Goal: Communication & Community: Answer question/provide support

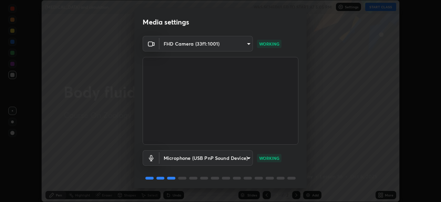
scroll to position [24, 0]
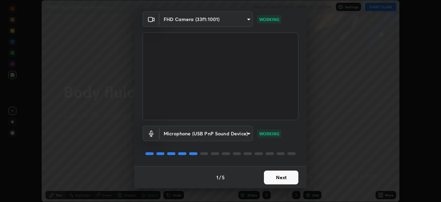
click at [282, 178] on button "Next" at bounding box center [281, 177] width 34 height 14
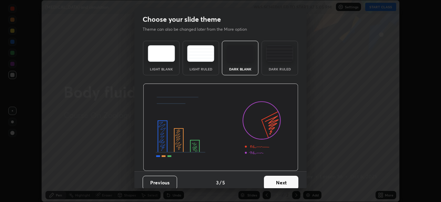
click at [294, 181] on button "Next" at bounding box center [281, 182] width 34 height 14
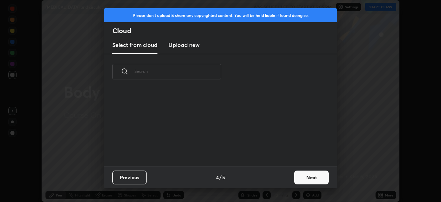
click at [307, 177] on button "Next" at bounding box center [311, 177] width 34 height 14
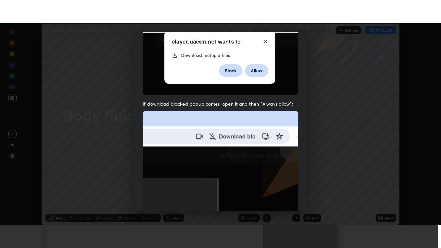
scroll to position [165, 0]
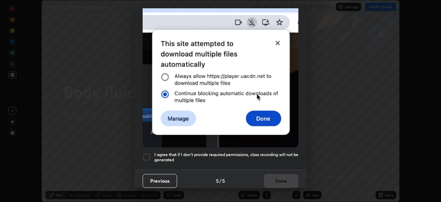
click at [148, 156] on div at bounding box center [147, 157] width 8 height 8
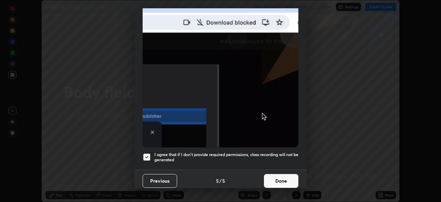
click at [281, 181] on button "Done" at bounding box center [281, 181] width 34 height 14
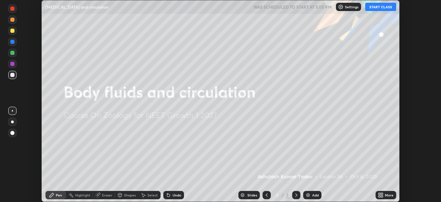
click at [314, 195] on div "Add" at bounding box center [315, 194] width 7 height 3
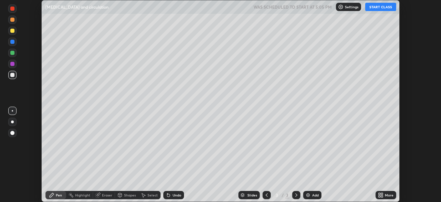
click at [388, 197] on div "More" at bounding box center [386, 195] width 21 height 8
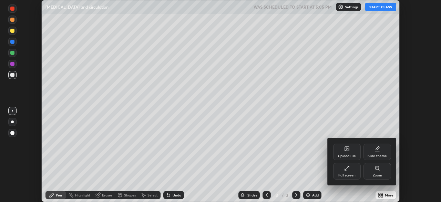
click at [347, 166] on icon at bounding box center [347, 168] width 6 height 6
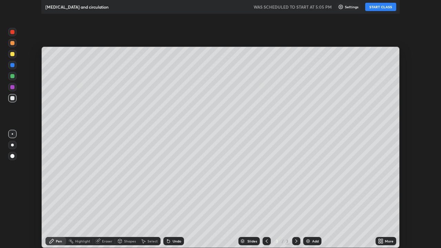
scroll to position [248, 441]
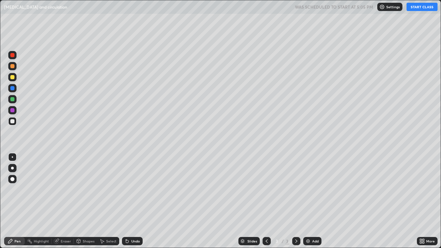
click at [423, 8] on button "START CLASS" at bounding box center [422, 7] width 31 height 8
click at [12, 78] on div at bounding box center [12, 77] width 4 height 4
click at [14, 178] on div at bounding box center [12, 179] width 8 height 8
click at [86, 201] on div "Shapes" at bounding box center [89, 241] width 12 height 3
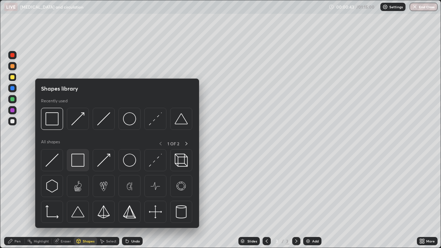
click at [79, 162] on img at bounding box center [77, 160] width 13 height 13
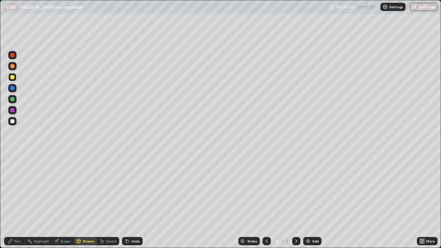
click at [12, 122] on div at bounding box center [12, 121] width 4 height 4
click at [16, 201] on div "Pen" at bounding box center [17, 241] width 6 height 3
click at [13, 67] on div at bounding box center [12, 66] width 4 height 4
click at [12, 168] on div at bounding box center [12, 168] width 3 height 3
click at [12, 78] on div at bounding box center [12, 77] width 4 height 4
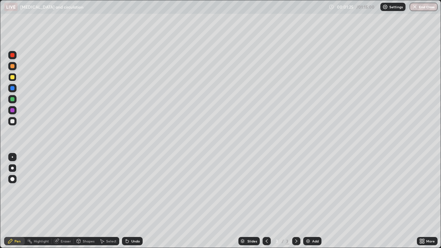
click at [13, 122] on div at bounding box center [12, 121] width 4 height 4
click at [130, 201] on div "Undo" at bounding box center [132, 241] width 21 height 8
click at [13, 79] on div at bounding box center [12, 77] width 4 height 4
click at [15, 120] on div at bounding box center [12, 121] width 8 height 8
click at [132, 201] on div "Undo" at bounding box center [135, 241] width 9 height 3
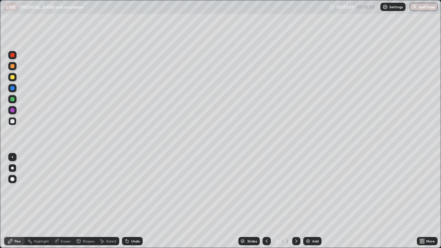
click at [87, 201] on div "Shapes" at bounding box center [89, 241] width 12 height 3
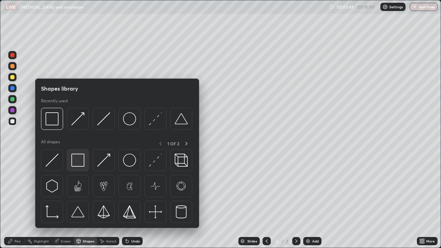
click at [81, 157] on img at bounding box center [77, 160] width 13 height 13
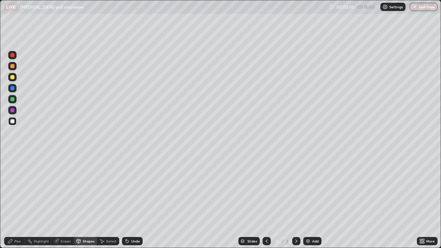
click at [13, 107] on div at bounding box center [12, 110] width 8 height 8
click at [15, 81] on div at bounding box center [12, 77] width 8 height 8
click at [20, 201] on div "Pen" at bounding box center [14, 241] width 21 height 8
click at [136, 201] on div "Undo" at bounding box center [132, 241] width 21 height 8
click at [138, 201] on div "Undo" at bounding box center [135, 241] width 9 height 3
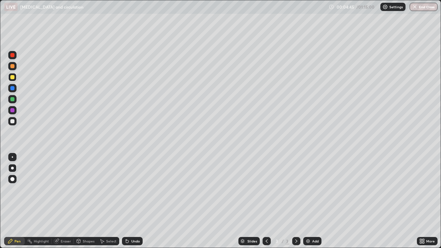
click at [14, 89] on div at bounding box center [12, 88] width 4 height 4
click at [13, 118] on div at bounding box center [12, 121] width 8 height 8
click at [13, 79] on div at bounding box center [12, 77] width 4 height 4
click at [14, 103] on div at bounding box center [12, 99] width 8 height 8
click at [14, 70] on div at bounding box center [12, 66] width 8 height 8
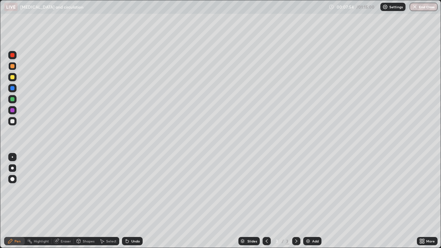
click at [89, 201] on div "Shapes" at bounding box center [89, 241] width 12 height 3
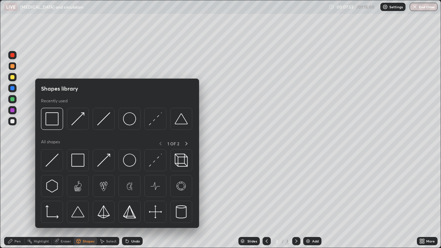
click at [13, 201] on icon at bounding box center [11, 242] width 6 height 6
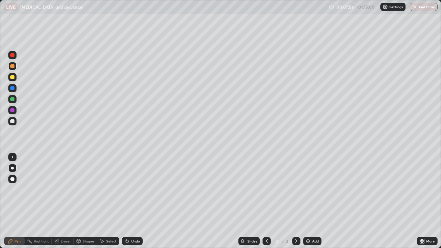
click at [12, 121] on div at bounding box center [12, 121] width 4 height 4
click at [12, 180] on div at bounding box center [12, 179] width 4 height 4
click at [311, 201] on div "Add" at bounding box center [312, 241] width 18 height 8
click at [137, 201] on div "Undo" at bounding box center [135, 241] width 9 height 3
click at [135, 201] on div "Undo" at bounding box center [135, 241] width 9 height 3
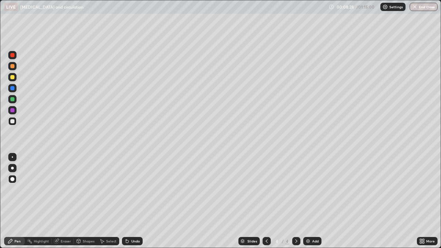
click at [14, 89] on div at bounding box center [12, 88] width 4 height 4
click at [11, 169] on div at bounding box center [12, 168] width 3 height 3
click at [12, 69] on div at bounding box center [12, 66] width 8 height 8
click at [13, 89] on div at bounding box center [12, 88] width 4 height 4
click at [13, 111] on div at bounding box center [12, 110] width 4 height 4
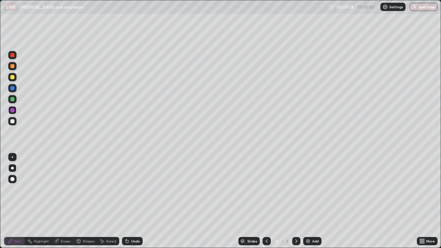
click at [14, 99] on div at bounding box center [12, 99] width 4 height 4
click at [13, 109] on div at bounding box center [12, 110] width 4 height 4
click at [14, 99] on div at bounding box center [12, 99] width 4 height 4
click at [14, 66] on div at bounding box center [12, 66] width 4 height 4
click at [88, 201] on div "Shapes" at bounding box center [85, 241] width 23 height 8
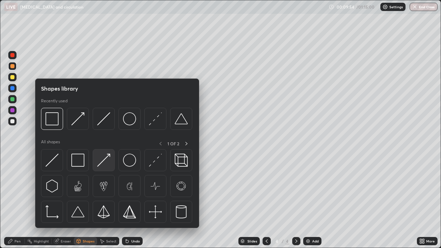
click at [101, 160] on img at bounding box center [103, 160] width 13 height 13
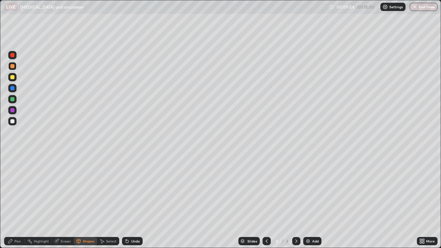
click at [11, 121] on div at bounding box center [12, 121] width 4 height 4
click at [15, 201] on div "Pen" at bounding box center [17, 241] width 6 height 3
click at [11, 78] on div at bounding box center [12, 77] width 4 height 4
click at [83, 201] on div "Shapes" at bounding box center [89, 241] width 12 height 3
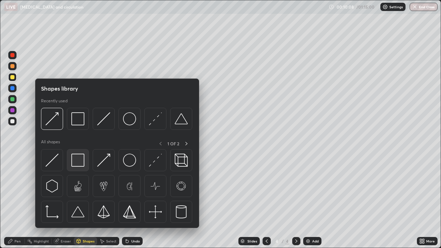
click at [80, 159] on img at bounding box center [77, 160] width 13 height 13
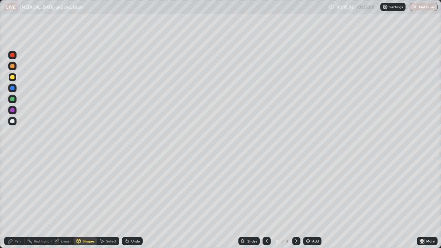
click at [12, 121] on div at bounding box center [12, 121] width 4 height 4
click at [14, 67] on div at bounding box center [12, 66] width 4 height 4
click at [18, 201] on div "Pen" at bounding box center [14, 241] width 21 height 8
click at [13, 110] on div at bounding box center [12, 110] width 4 height 4
click at [12, 121] on div at bounding box center [12, 121] width 4 height 4
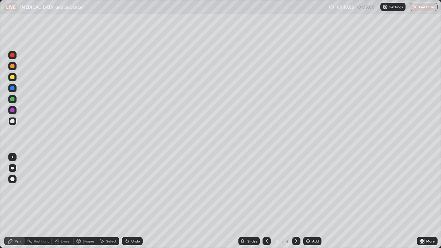
click at [135, 201] on div "Undo" at bounding box center [135, 241] width 9 height 3
click at [66, 201] on div "Eraser" at bounding box center [66, 241] width 10 height 3
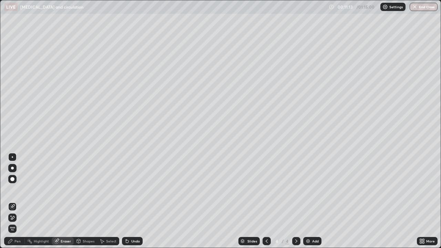
click at [89, 201] on div "Shapes" at bounding box center [89, 241] width 12 height 3
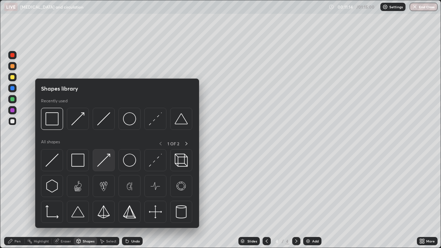
click at [104, 162] on img at bounding box center [103, 160] width 13 height 13
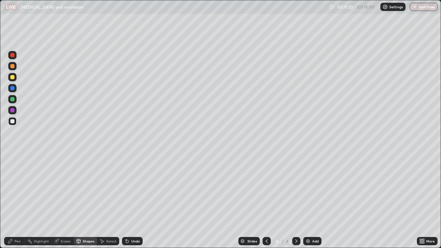
click at [17, 201] on div "Pen" at bounding box center [17, 241] width 6 height 3
click at [12, 79] on div at bounding box center [12, 77] width 4 height 4
click at [84, 201] on div "Shapes" at bounding box center [85, 241] width 23 height 8
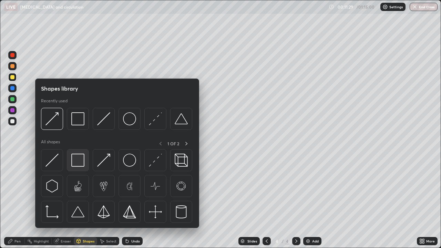
click at [79, 159] on img at bounding box center [77, 160] width 13 height 13
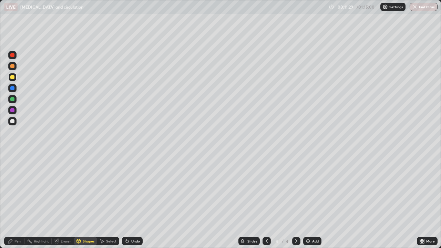
click at [11, 122] on div at bounding box center [12, 121] width 4 height 4
click at [15, 201] on div "Pen" at bounding box center [14, 241] width 21 height 8
click at [10, 66] on div at bounding box center [12, 66] width 4 height 4
click at [13, 110] on div at bounding box center [12, 110] width 4 height 4
click at [13, 78] on div at bounding box center [12, 77] width 4 height 4
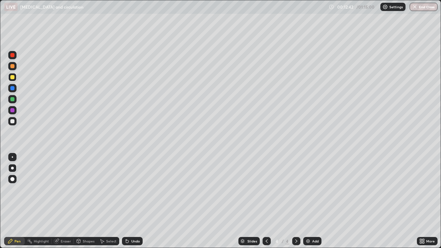
click at [13, 88] on div at bounding box center [12, 88] width 4 height 4
click at [12, 157] on div at bounding box center [12, 156] width 1 height 1
click at [12, 168] on div at bounding box center [12, 168] width 3 height 3
click at [12, 122] on div at bounding box center [12, 121] width 4 height 4
click at [88, 201] on div "Shapes" at bounding box center [89, 241] width 12 height 3
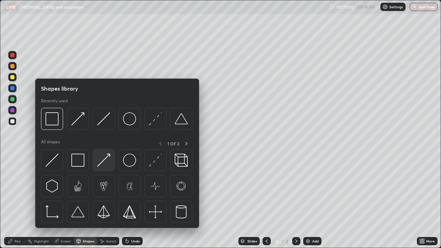
click at [109, 163] on img at bounding box center [103, 160] width 13 height 13
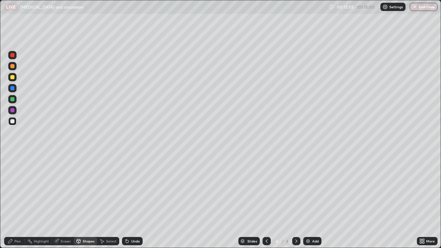
click at [14, 201] on div "Pen" at bounding box center [17, 241] width 6 height 3
click at [12, 67] on div at bounding box center [12, 66] width 4 height 4
click at [11, 100] on div at bounding box center [12, 99] width 4 height 4
click at [13, 122] on div at bounding box center [12, 121] width 4 height 4
click at [89, 201] on div "Shapes" at bounding box center [89, 241] width 12 height 3
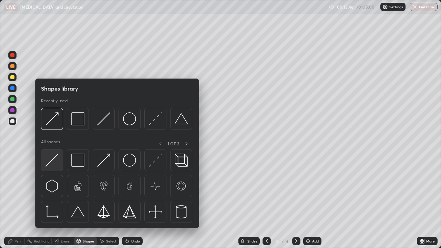
click at [55, 167] on img at bounding box center [51, 160] width 13 height 13
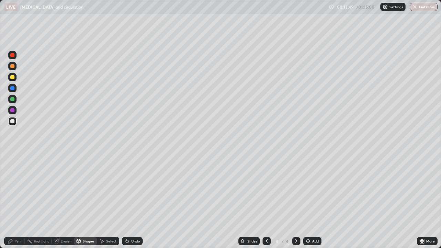
click at [134, 201] on div "Undo" at bounding box center [135, 241] width 9 height 3
click at [129, 201] on div "Undo" at bounding box center [132, 241] width 21 height 8
click at [15, 201] on div "Pen" at bounding box center [14, 241] width 21 height 8
click at [15, 110] on div at bounding box center [12, 110] width 8 height 8
click at [13, 102] on div at bounding box center [12, 99] width 8 height 8
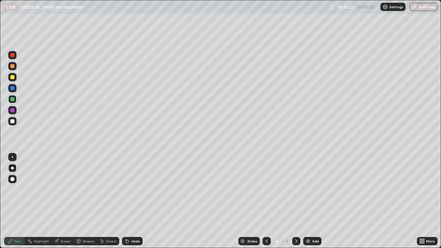
click at [87, 201] on div "Shapes" at bounding box center [89, 241] width 12 height 3
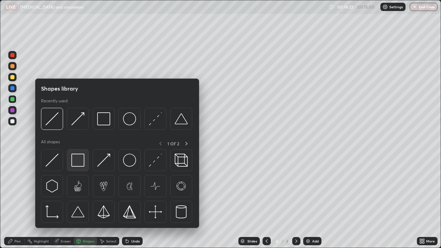
click at [82, 159] on img at bounding box center [77, 160] width 13 height 13
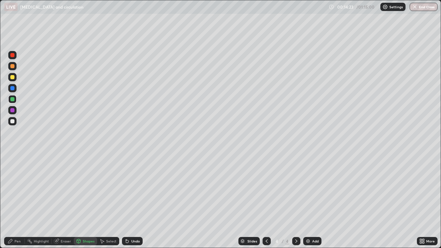
click at [12, 79] on div at bounding box center [12, 77] width 4 height 4
click at [16, 89] on div at bounding box center [12, 88] width 8 height 8
click at [14, 123] on div at bounding box center [12, 121] width 8 height 8
click at [12, 67] on div at bounding box center [12, 66] width 4 height 4
click at [13, 90] on div at bounding box center [12, 88] width 4 height 4
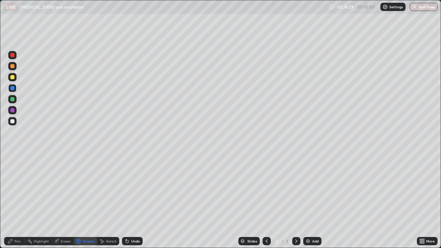
click at [19, 201] on div "Pen" at bounding box center [17, 241] width 6 height 3
click at [12, 157] on div at bounding box center [12, 156] width 1 height 1
click at [134, 201] on div "Undo" at bounding box center [132, 241] width 21 height 8
click at [12, 100] on div at bounding box center [12, 99] width 4 height 4
click at [13, 75] on div at bounding box center [12, 77] width 8 height 8
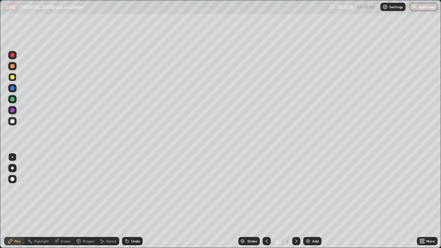
click at [12, 168] on div at bounding box center [12, 168] width 3 height 3
click at [84, 201] on div "Shapes" at bounding box center [89, 241] width 12 height 3
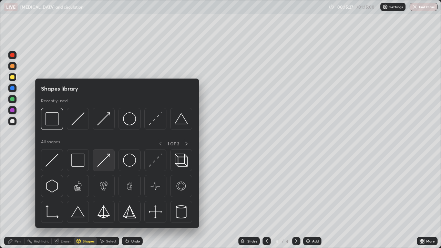
click at [104, 163] on img at bounding box center [103, 160] width 13 height 13
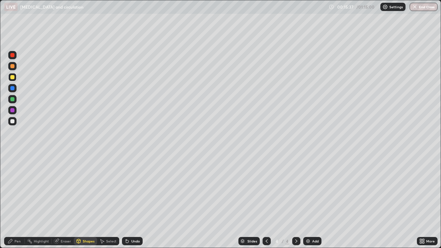
click at [15, 201] on div "Pen" at bounding box center [17, 241] width 6 height 3
click at [12, 122] on div at bounding box center [12, 121] width 4 height 4
click at [15, 56] on div at bounding box center [12, 55] width 8 height 8
click at [12, 157] on div at bounding box center [12, 156] width 1 height 1
click at [90, 201] on div "Shapes" at bounding box center [89, 241] width 12 height 3
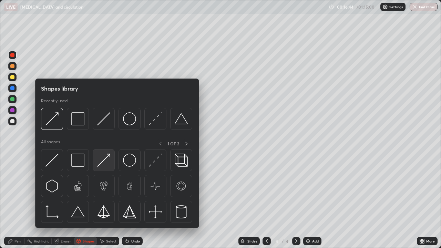
click at [104, 163] on img at bounding box center [103, 160] width 13 height 13
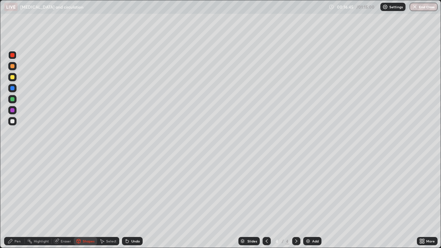
click at [13, 122] on div at bounding box center [12, 121] width 4 height 4
click at [14, 201] on div "Pen" at bounding box center [14, 241] width 21 height 8
click at [11, 169] on div at bounding box center [12, 168] width 3 height 3
click at [89, 201] on div "Shapes" at bounding box center [89, 241] width 12 height 3
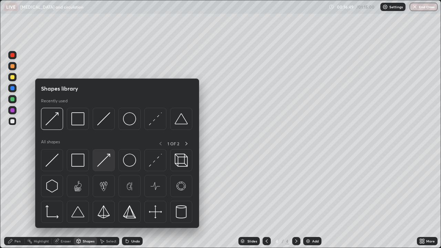
click at [102, 162] on img at bounding box center [103, 160] width 13 height 13
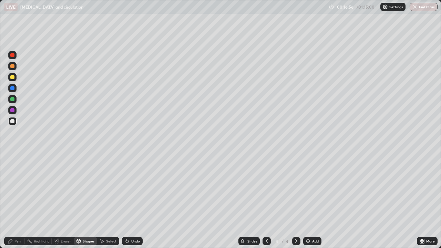
click at [20, 201] on div "Pen" at bounding box center [17, 241] width 6 height 3
click at [11, 122] on div at bounding box center [12, 121] width 4 height 4
click at [13, 169] on div at bounding box center [12, 168] width 3 height 3
click at [87, 201] on div "Shapes" at bounding box center [85, 241] width 23 height 8
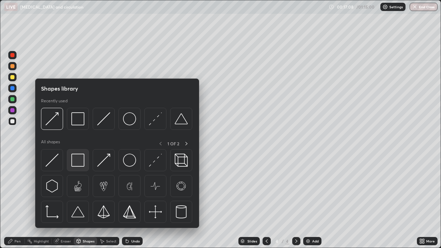
click at [81, 161] on img at bounding box center [77, 160] width 13 height 13
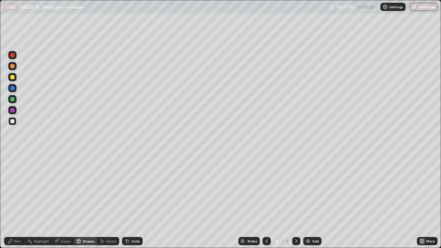
click at [12, 110] on div at bounding box center [12, 110] width 4 height 4
click at [19, 201] on div "Pen" at bounding box center [17, 241] width 6 height 3
click at [13, 90] on div at bounding box center [12, 88] width 4 height 4
click at [13, 67] on div at bounding box center [12, 66] width 4 height 4
click at [17, 201] on div "Pen" at bounding box center [17, 241] width 6 height 3
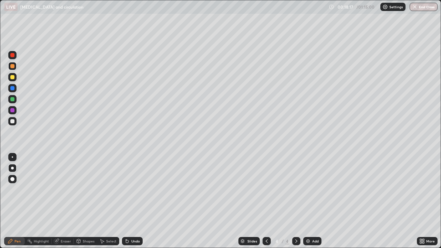
click at [13, 124] on div at bounding box center [12, 121] width 8 height 8
click at [19, 201] on div "Pen" at bounding box center [17, 241] width 6 height 3
click at [13, 101] on div at bounding box center [12, 99] width 4 height 4
click at [13, 121] on div at bounding box center [12, 121] width 4 height 4
click at [13, 169] on div at bounding box center [12, 168] width 8 height 8
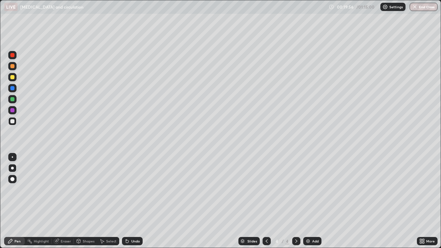
click at [12, 122] on div at bounding box center [12, 121] width 4 height 4
click at [16, 201] on div "Pen" at bounding box center [14, 241] width 21 height 8
click at [135, 201] on div "Undo" at bounding box center [135, 241] width 9 height 3
click at [86, 201] on div "Shapes" at bounding box center [85, 241] width 23 height 8
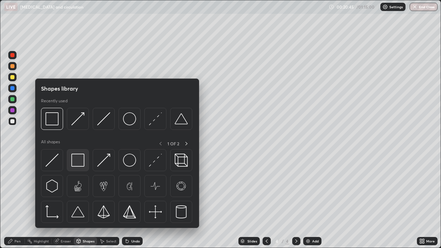
click at [75, 161] on img at bounding box center [77, 160] width 13 height 13
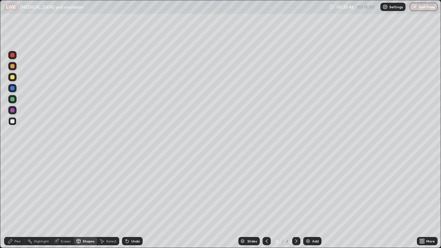
click at [13, 111] on div at bounding box center [12, 110] width 4 height 4
click at [14, 78] on div at bounding box center [12, 77] width 4 height 4
click at [18, 201] on div "Pen" at bounding box center [17, 241] width 6 height 3
click at [11, 120] on div at bounding box center [12, 121] width 4 height 4
click at [88, 201] on div "Shapes" at bounding box center [89, 241] width 12 height 3
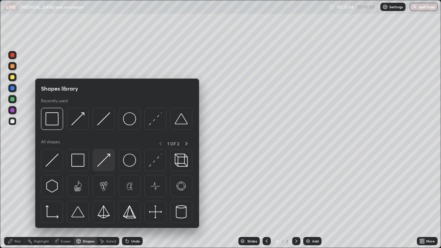
click at [106, 161] on img at bounding box center [103, 160] width 13 height 13
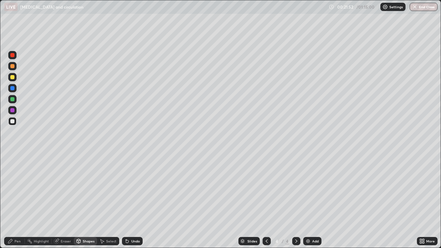
click at [12, 67] on div at bounding box center [12, 66] width 4 height 4
click at [18, 201] on div "Pen" at bounding box center [14, 241] width 21 height 8
click at [308, 201] on div "Add" at bounding box center [312, 241] width 18 height 8
click at [14, 78] on div at bounding box center [12, 77] width 4 height 4
click at [12, 168] on div at bounding box center [12, 168] width 3 height 3
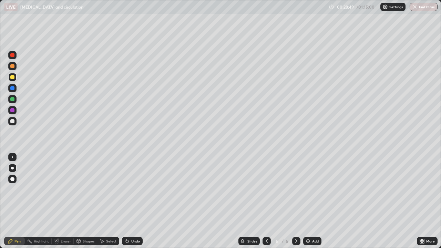
click at [87, 201] on div "Shapes" at bounding box center [89, 241] width 12 height 3
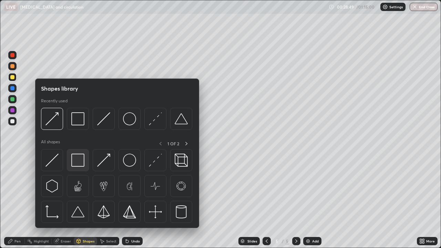
click at [80, 160] on img at bounding box center [77, 160] width 13 height 13
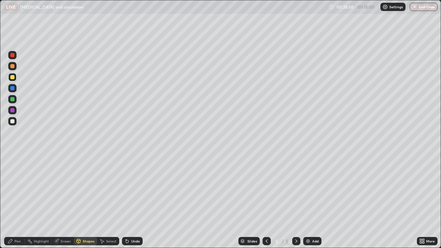
click at [13, 122] on div at bounding box center [12, 121] width 4 height 4
click at [20, 201] on div "Pen" at bounding box center [17, 241] width 6 height 3
click at [132, 201] on div "Undo" at bounding box center [135, 241] width 9 height 3
click at [131, 201] on div "Undo" at bounding box center [135, 241] width 9 height 3
click at [132, 201] on div "Undo" at bounding box center [135, 241] width 9 height 3
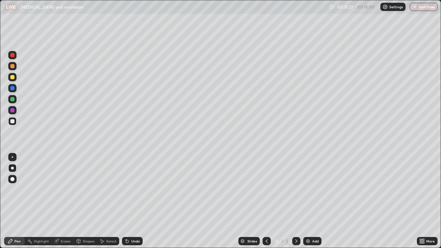
click at [131, 201] on div "Undo" at bounding box center [132, 241] width 21 height 8
click at [132, 201] on div "Undo" at bounding box center [132, 241] width 21 height 8
click at [84, 201] on div "Shapes" at bounding box center [85, 241] width 23 height 8
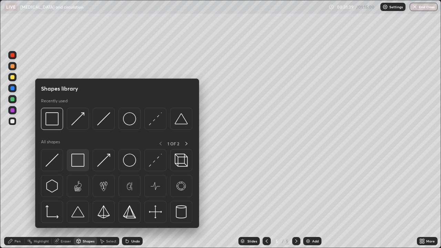
click at [82, 161] on img at bounding box center [77, 160] width 13 height 13
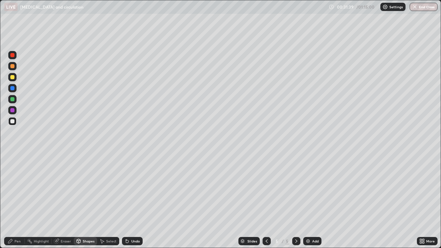
click at [13, 110] on div at bounding box center [12, 110] width 4 height 4
click at [19, 201] on div "Pen" at bounding box center [17, 241] width 6 height 3
click at [12, 78] on div at bounding box center [12, 77] width 4 height 4
click at [12, 121] on div at bounding box center [12, 121] width 4 height 4
click at [12, 78] on div at bounding box center [12, 77] width 4 height 4
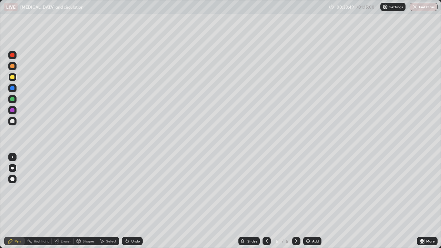
click at [85, 201] on div "Shapes" at bounding box center [89, 241] width 12 height 3
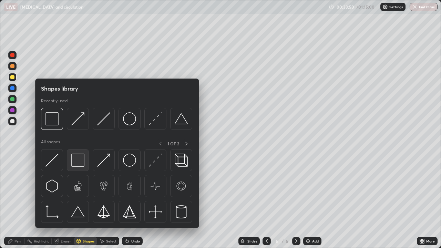
click at [76, 161] on img at bounding box center [77, 160] width 13 height 13
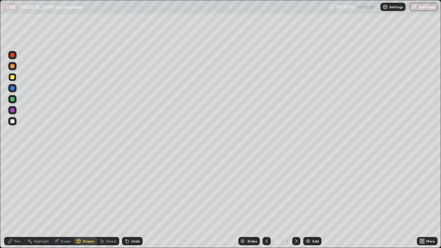
click at [12, 112] on div at bounding box center [12, 110] width 4 height 4
click at [313, 201] on div "Add" at bounding box center [315, 241] width 7 height 3
click at [19, 201] on div "Pen" at bounding box center [17, 241] width 6 height 3
click at [12, 122] on div at bounding box center [12, 121] width 4 height 4
click at [19, 201] on div "Pen" at bounding box center [17, 241] width 6 height 3
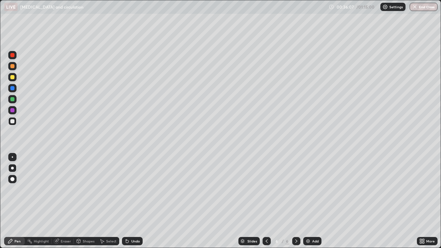
click at [266, 201] on icon at bounding box center [267, 242] width 6 height 6
click at [13, 78] on div at bounding box center [12, 77] width 4 height 4
click at [12, 120] on div at bounding box center [12, 121] width 4 height 4
click at [296, 201] on icon at bounding box center [297, 242] width 6 height 6
click at [88, 201] on div "Shapes" at bounding box center [85, 241] width 23 height 8
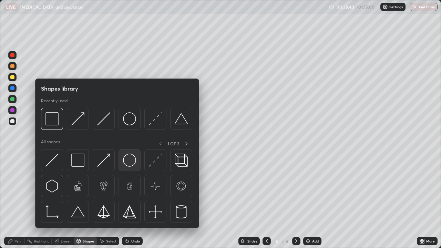
click at [133, 164] on img at bounding box center [129, 160] width 13 height 13
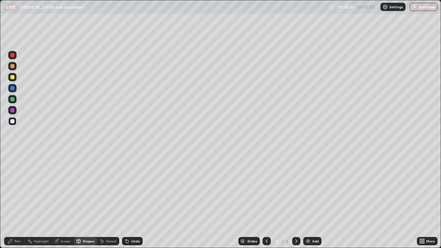
click at [12, 124] on div at bounding box center [12, 121] width 8 height 8
click at [132, 201] on div "Undo" at bounding box center [135, 241] width 9 height 3
click at [17, 201] on div "Pen" at bounding box center [17, 241] width 6 height 3
click at [16, 180] on div at bounding box center [12, 179] width 8 height 8
click at [88, 201] on div "Shapes" at bounding box center [85, 241] width 23 height 8
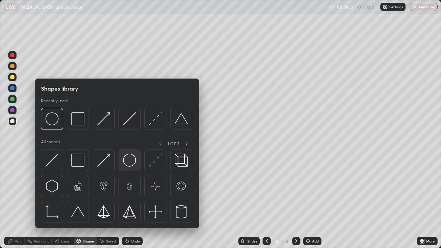
click at [132, 160] on img at bounding box center [129, 160] width 13 height 13
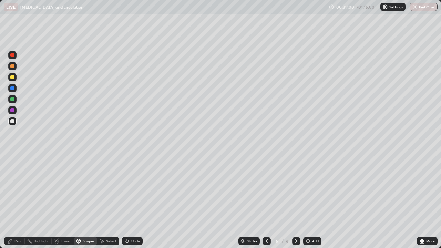
click at [85, 201] on div "Shapes" at bounding box center [85, 241] width 23 height 8
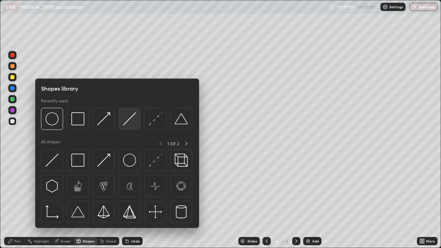
click at [132, 118] on img at bounding box center [129, 118] width 13 height 13
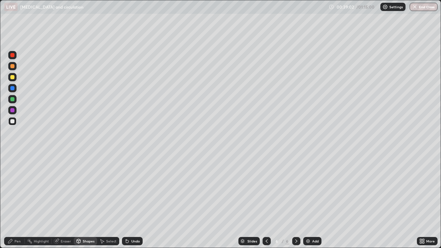
click at [12, 110] on div at bounding box center [12, 110] width 4 height 4
click at [19, 201] on div "Pen" at bounding box center [17, 241] width 6 height 3
click at [14, 67] on div at bounding box center [12, 66] width 4 height 4
click at [14, 122] on div at bounding box center [12, 121] width 8 height 8
click at [12, 168] on div at bounding box center [12, 168] width 3 height 3
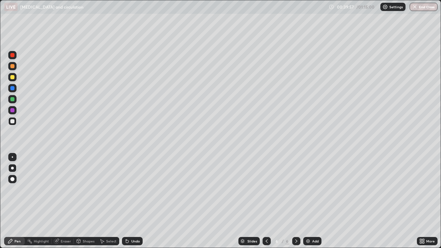
click at [12, 78] on div at bounding box center [12, 77] width 4 height 4
click at [15, 67] on div at bounding box center [12, 66] width 8 height 8
click at [87, 201] on div "Shapes" at bounding box center [85, 241] width 23 height 8
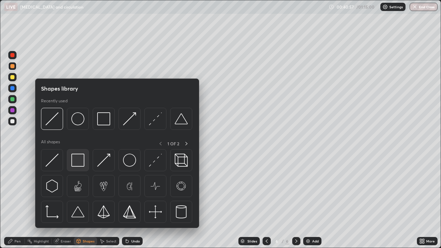
click at [77, 161] on img at bounding box center [77, 160] width 13 height 13
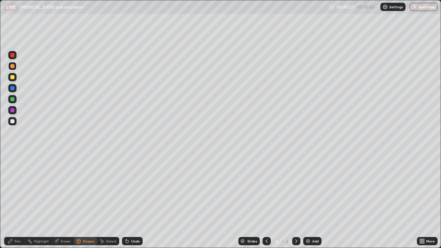
click at [13, 122] on div at bounding box center [12, 121] width 4 height 4
click at [108, 201] on div "Select" at bounding box center [111, 241] width 10 height 3
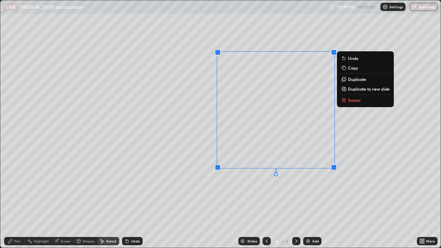
click at [256, 201] on div "0 ° Undo Copy Duplicate Duplicate to new slide Delete" at bounding box center [220, 123] width 441 height 247
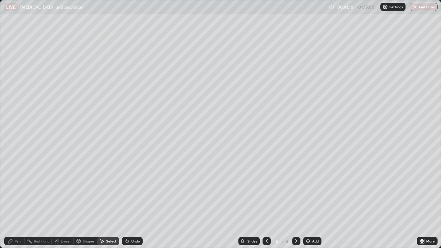
click at [85, 201] on div "Shapes" at bounding box center [89, 241] width 12 height 3
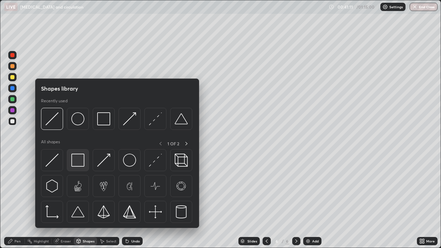
click at [79, 161] on img at bounding box center [77, 160] width 13 height 13
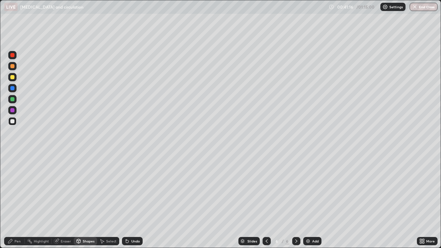
click at [15, 201] on div "Pen" at bounding box center [17, 241] width 6 height 3
click at [12, 114] on div at bounding box center [12, 110] width 8 height 8
click at [85, 201] on div "Shapes" at bounding box center [89, 241] width 12 height 3
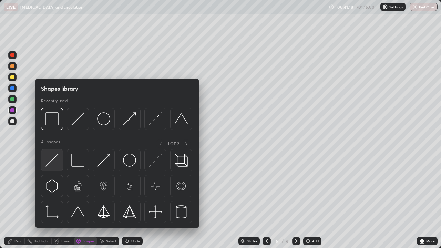
click at [54, 164] on img at bounding box center [51, 160] width 13 height 13
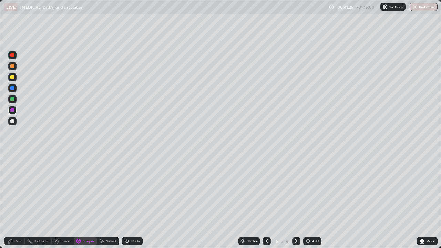
click at [12, 78] on div at bounding box center [12, 77] width 4 height 4
click at [16, 201] on div "Pen" at bounding box center [17, 241] width 6 height 3
click at [84, 201] on div "Shapes" at bounding box center [89, 241] width 12 height 3
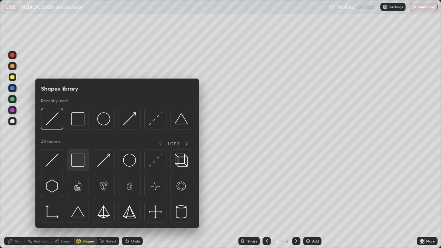
click at [81, 158] on img at bounding box center [77, 160] width 13 height 13
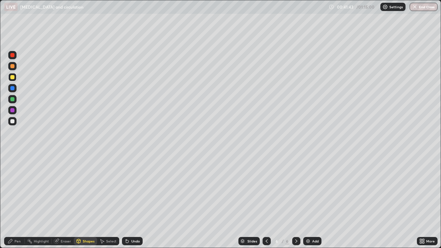
click at [13, 100] on div at bounding box center [12, 99] width 4 height 4
click at [20, 201] on div "Pen" at bounding box center [17, 241] width 6 height 3
click at [13, 66] on div at bounding box center [12, 66] width 4 height 4
click at [14, 122] on div at bounding box center [12, 121] width 4 height 4
click at [84, 201] on div "Shapes" at bounding box center [89, 241] width 12 height 3
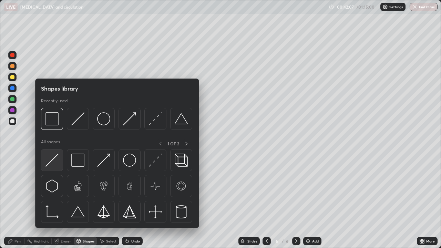
click at [58, 164] on img at bounding box center [51, 160] width 13 height 13
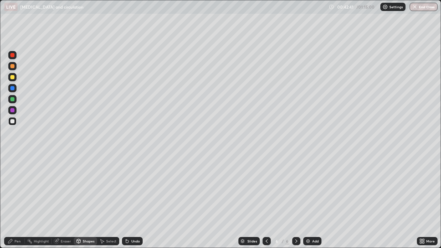
click at [13, 110] on div at bounding box center [12, 110] width 4 height 4
click at [134, 201] on div "Undo" at bounding box center [135, 241] width 9 height 3
click at [14, 120] on div at bounding box center [12, 121] width 4 height 4
click at [84, 201] on div "Shapes" at bounding box center [89, 241] width 12 height 3
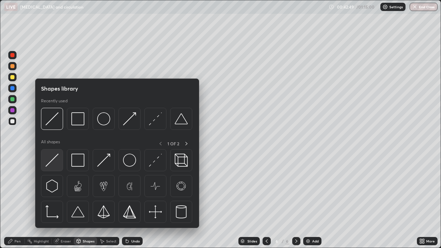
click at [58, 160] on img at bounding box center [51, 160] width 13 height 13
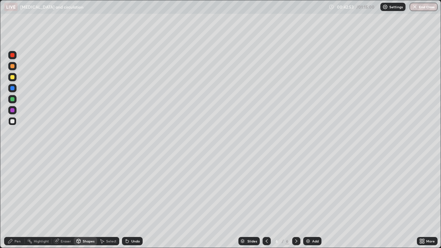
click at [131, 201] on div "Undo" at bounding box center [135, 241] width 9 height 3
click at [13, 67] on div at bounding box center [12, 66] width 4 height 4
click at [23, 201] on div "Pen" at bounding box center [14, 241] width 21 height 8
click at [12, 168] on div at bounding box center [12, 168] width 3 height 3
click at [13, 99] on div at bounding box center [12, 99] width 4 height 4
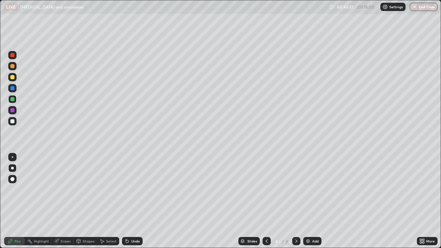
click at [12, 79] on div at bounding box center [12, 77] width 4 height 4
click at [12, 88] on div at bounding box center [12, 88] width 4 height 4
click at [11, 69] on div at bounding box center [12, 66] width 8 height 8
click at [12, 74] on div at bounding box center [12, 77] width 8 height 8
click at [13, 102] on div at bounding box center [12, 99] width 8 height 8
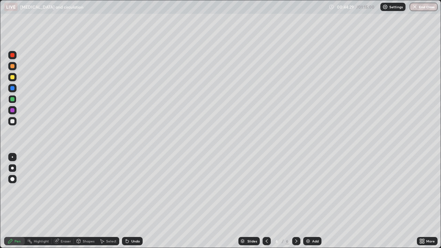
click at [13, 101] on div at bounding box center [12, 99] width 4 height 4
click at [12, 111] on div at bounding box center [12, 110] width 4 height 4
click at [13, 110] on div at bounding box center [12, 110] width 4 height 4
click at [13, 89] on div at bounding box center [12, 88] width 4 height 4
click at [12, 102] on div at bounding box center [12, 99] width 8 height 8
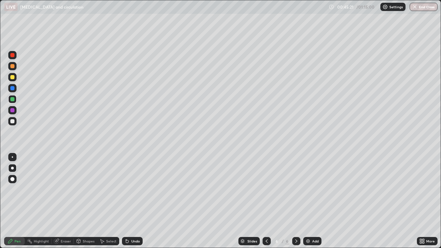
click at [133, 201] on div "Undo" at bounding box center [135, 241] width 9 height 3
click at [132, 201] on div "Undo" at bounding box center [135, 241] width 9 height 3
click at [133, 201] on div "Undo" at bounding box center [135, 241] width 9 height 3
click at [134, 201] on div "Undo" at bounding box center [135, 241] width 9 height 3
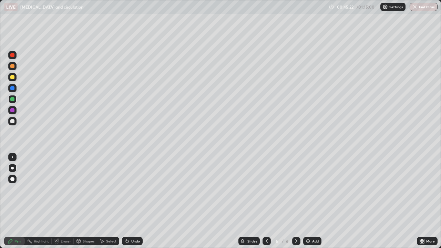
click at [133, 201] on div "Undo" at bounding box center [132, 241] width 21 height 8
click at [13, 120] on div at bounding box center [12, 121] width 4 height 4
click at [15, 201] on div "Pen" at bounding box center [17, 241] width 6 height 3
click at [136, 201] on div "Undo" at bounding box center [135, 241] width 9 height 3
click at [12, 77] on div at bounding box center [12, 77] width 4 height 4
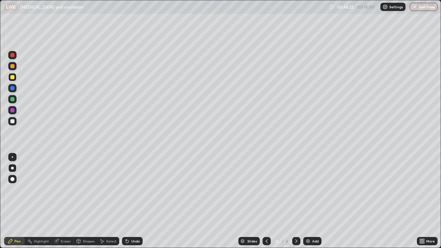
click at [12, 111] on div at bounding box center [12, 110] width 4 height 4
click at [12, 121] on div at bounding box center [12, 121] width 4 height 4
click at [11, 67] on div at bounding box center [12, 66] width 4 height 4
click at [87, 201] on div "Shapes" at bounding box center [85, 241] width 23 height 8
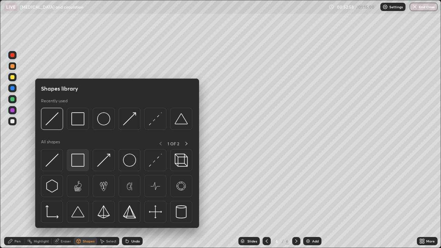
click at [81, 163] on img at bounding box center [77, 160] width 13 height 13
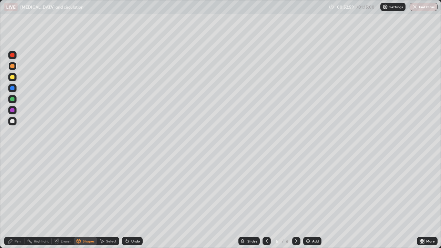
click at [13, 120] on div at bounding box center [12, 121] width 4 height 4
click at [89, 201] on div "Shapes" at bounding box center [85, 241] width 23 height 8
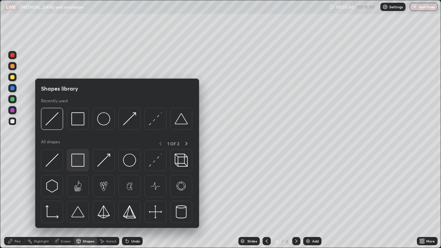
click at [79, 162] on img at bounding box center [77, 160] width 13 height 13
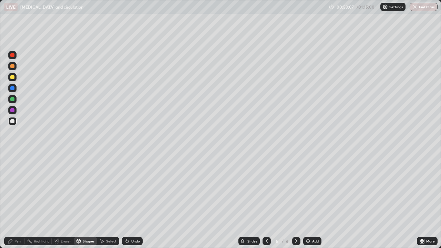
click at [17, 201] on div "Pen" at bounding box center [17, 241] width 6 height 3
click at [12, 79] on div at bounding box center [12, 77] width 4 height 4
click at [13, 110] on div at bounding box center [12, 110] width 4 height 4
click at [88, 201] on div "Shapes" at bounding box center [89, 241] width 12 height 3
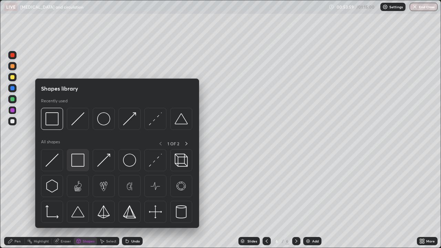
click at [80, 165] on img at bounding box center [77, 160] width 13 height 13
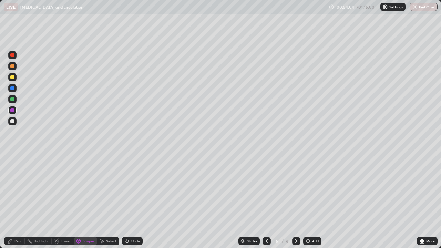
click at [131, 201] on div "Undo" at bounding box center [135, 241] width 9 height 3
click at [9, 123] on div at bounding box center [12, 121] width 8 height 8
click at [10, 201] on icon at bounding box center [11, 242] width 6 height 6
click at [11, 85] on div at bounding box center [12, 88] width 8 height 8
click at [15, 87] on div at bounding box center [12, 88] width 8 height 8
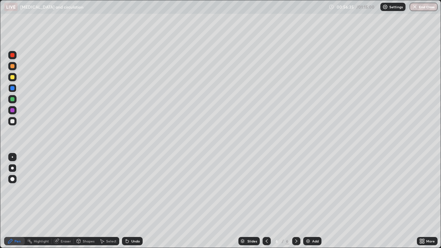
click at [339, 201] on div "Slides 6 / 6 Add" at bounding box center [280, 241] width 274 height 14
click at [137, 201] on div "Undo" at bounding box center [132, 241] width 21 height 8
click at [137, 201] on div "Undo" at bounding box center [135, 241] width 9 height 3
click at [336, 201] on div "Slides 6 / 6 Add" at bounding box center [280, 241] width 274 height 14
click at [335, 201] on div "Slides 6 / 6 Add" at bounding box center [280, 241] width 274 height 14
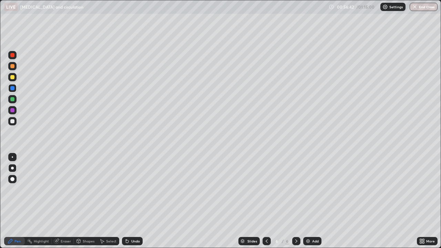
click at [351, 201] on div "Slides 6 / 6 Add" at bounding box center [280, 241] width 274 height 14
click at [12, 120] on div at bounding box center [12, 121] width 4 height 4
click at [13, 99] on div at bounding box center [12, 99] width 4 height 4
click at [13, 110] on div at bounding box center [12, 110] width 4 height 4
click at [135, 201] on div "Undo" at bounding box center [135, 241] width 9 height 3
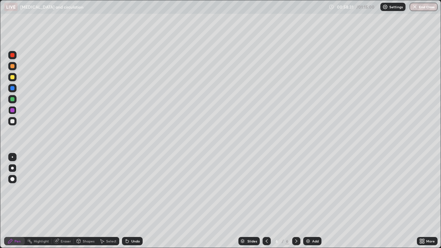
click at [192, 201] on div "Slides 6 / 6 Add" at bounding box center [280, 241] width 274 height 14
click at [13, 79] on div at bounding box center [12, 77] width 4 height 4
click at [13, 66] on div at bounding box center [12, 66] width 4 height 4
click at [85, 201] on div "Shapes" at bounding box center [85, 241] width 23 height 8
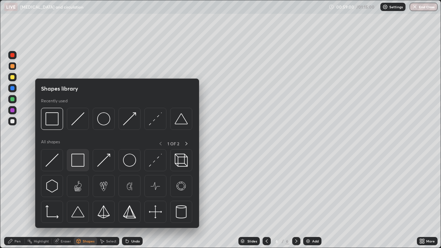
click at [81, 163] on img at bounding box center [77, 160] width 13 height 13
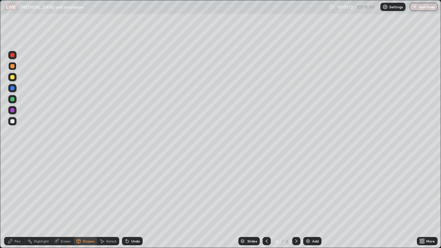
click at [275, 201] on div "6" at bounding box center [277, 241] width 7 height 4
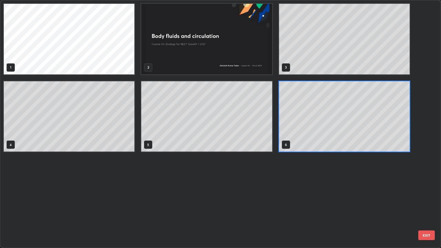
scroll to position [245, 437]
click at [418, 201] on div "1 2 3 4 5 6" at bounding box center [214, 123] width 428 height 247
click at [374, 178] on div "1 2 3 4 5 6" at bounding box center [214, 123] width 428 height 247
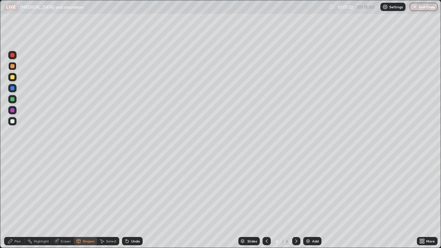
click at [425, 9] on button "End Class" at bounding box center [424, 7] width 28 height 8
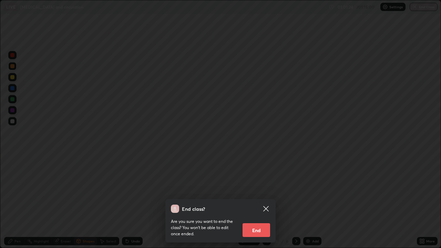
click at [256, 201] on button "End" at bounding box center [257, 230] width 28 height 14
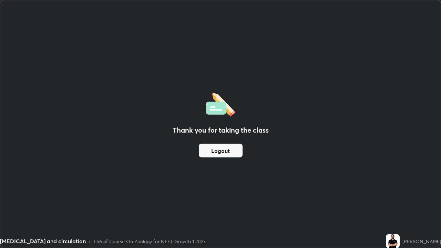
click at [227, 150] on button "Logout" at bounding box center [221, 151] width 44 height 14
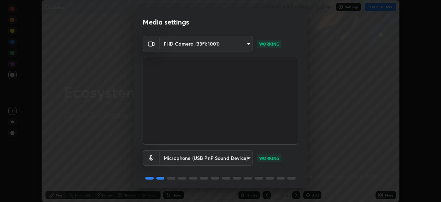
scroll to position [24, 0]
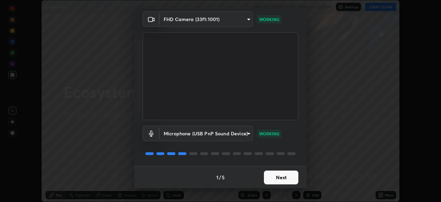
click at [281, 175] on button "Next" at bounding box center [281, 177] width 34 height 14
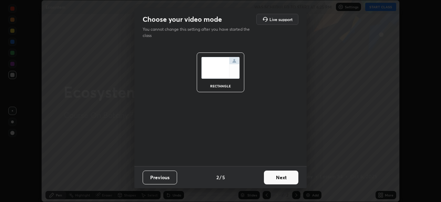
scroll to position [0, 0]
click at [284, 177] on button "Next" at bounding box center [281, 177] width 34 height 14
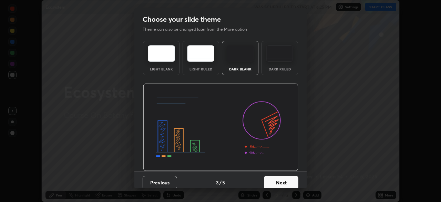
click at [291, 180] on button "Next" at bounding box center [281, 182] width 34 height 14
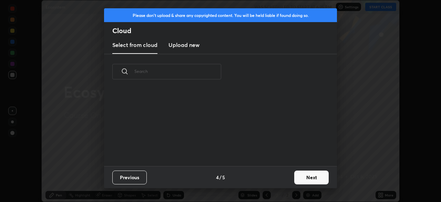
click at [307, 176] on button "Next" at bounding box center [311, 177] width 34 height 14
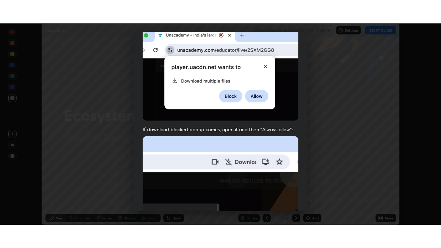
scroll to position [165, 0]
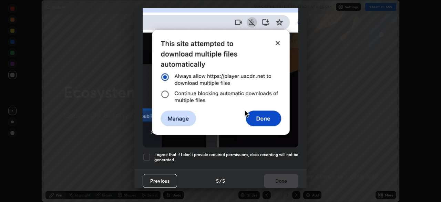
click at [146, 156] on div at bounding box center [147, 157] width 8 height 8
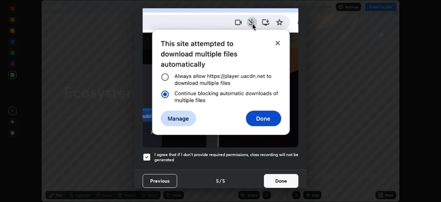
click at [284, 175] on button "Done" at bounding box center [281, 181] width 34 height 14
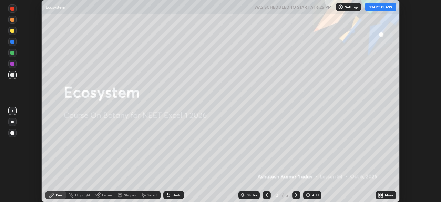
click at [315, 194] on div "Add" at bounding box center [315, 194] width 7 height 3
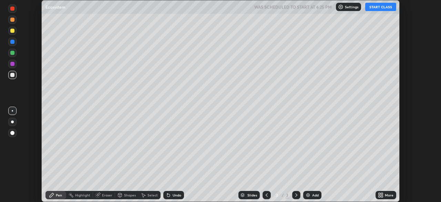
click at [382, 196] on icon at bounding box center [382, 196] width 2 height 2
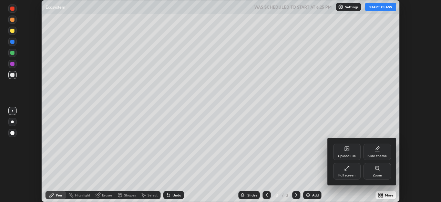
click at [355, 173] on div "Full screen" at bounding box center [346, 174] width 17 height 3
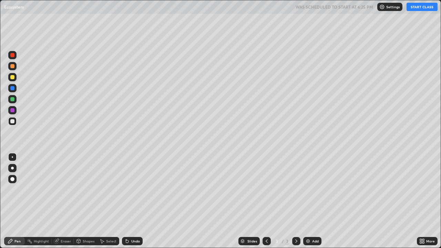
scroll to position [248, 441]
click at [419, 8] on button "START CLASS" at bounding box center [422, 7] width 31 height 8
click at [15, 179] on div at bounding box center [12, 179] width 8 height 8
click at [13, 79] on div at bounding box center [12, 77] width 4 height 4
click at [16, 68] on div at bounding box center [12, 66] width 8 height 8
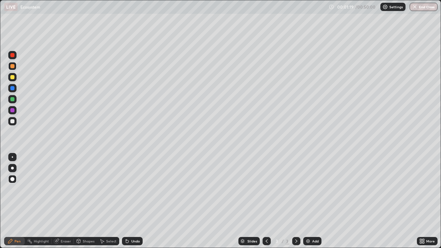
click at [10, 123] on div at bounding box center [12, 121] width 8 height 8
click at [87, 201] on div "Shapes" at bounding box center [89, 241] width 12 height 3
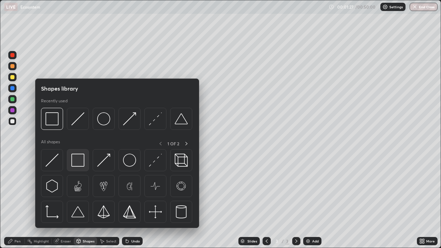
click at [78, 161] on img at bounding box center [77, 160] width 13 height 13
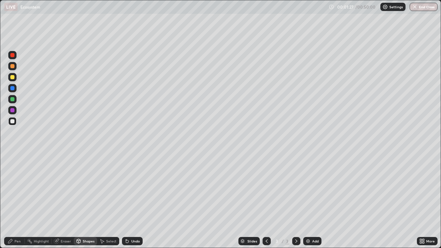
click at [13, 111] on div at bounding box center [12, 110] width 4 height 4
click at [17, 201] on div "Pen" at bounding box center [14, 241] width 21 height 8
click at [13, 70] on div at bounding box center [12, 66] width 8 height 8
click at [135, 201] on div "Undo" at bounding box center [132, 241] width 21 height 8
click at [133, 201] on div "Undo" at bounding box center [132, 241] width 21 height 8
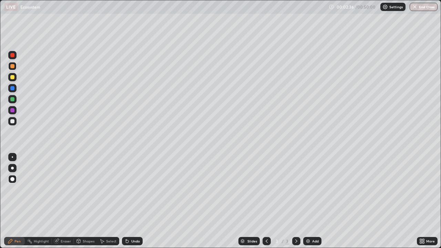
click at [14, 122] on div at bounding box center [12, 121] width 4 height 4
click at [11, 78] on div at bounding box center [12, 77] width 4 height 4
click at [12, 67] on div at bounding box center [12, 66] width 4 height 4
click at [15, 121] on div at bounding box center [12, 121] width 8 height 8
click at [13, 122] on div at bounding box center [12, 121] width 4 height 4
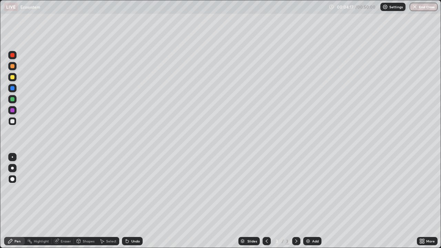
click at [84, 201] on div "Shapes" at bounding box center [89, 241] width 12 height 3
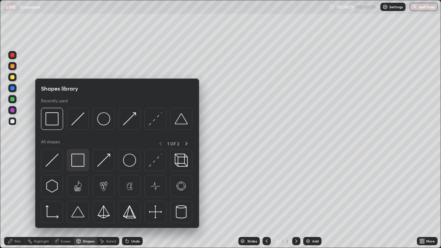
click at [79, 162] on img at bounding box center [77, 160] width 13 height 13
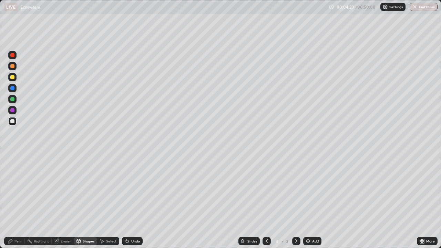
click at [15, 112] on div at bounding box center [12, 110] width 8 height 8
click at [11, 201] on div "Pen" at bounding box center [14, 241] width 21 height 8
click at [11, 120] on div at bounding box center [12, 121] width 4 height 4
click at [84, 201] on div "Shapes" at bounding box center [89, 241] width 12 height 3
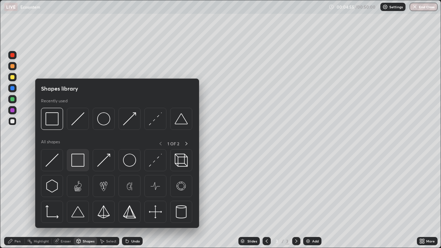
click at [77, 156] on img at bounding box center [77, 160] width 13 height 13
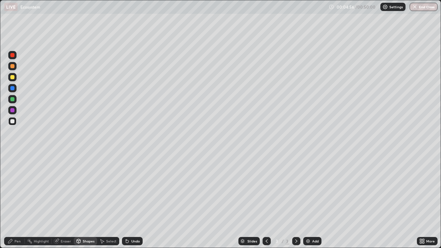
click at [12, 111] on div at bounding box center [12, 110] width 4 height 4
click at [14, 201] on div "Pen" at bounding box center [14, 241] width 21 height 8
click at [11, 67] on div at bounding box center [12, 66] width 4 height 4
click at [12, 122] on div at bounding box center [12, 121] width 4 height 4
click at [84, 201] on div "Shapes" at bounding box center [89, 241] width 12 height 3
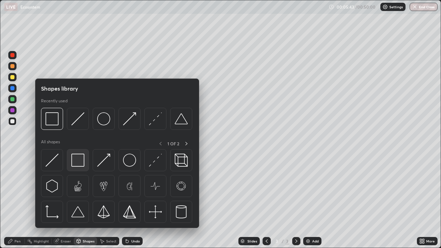
click at [80, 160] on img at bounding box center [77, 160] width 13 height 13
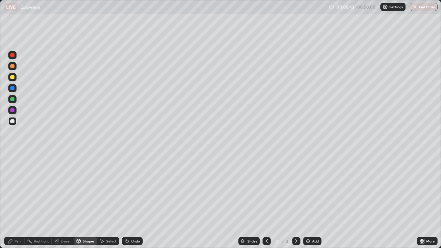
click at [11, 110] on div at bounding box center [12, 110] width 4 height 4
click at [16, 201] on div "Pen" at bounding box center [17, 241] width 6 height 3
click at [11, 77] on div at bounding box center [12, 77] width 4 height 4
click at [140, 201] on div "Undo" at bounding box center [132, 241] width 21 height 8
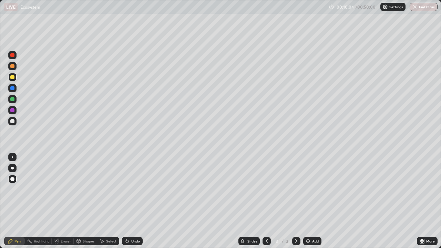
click at [11, 69] on div at bounding box center [12, 66] width 8 height 8
click at [311, 201] on div "Add" at bounding box center [312, 241] width 18 height 8
click at [11, 122] on div at bounding box center [12, 121] width 4 height 4
click at [14, 67] on div at bounding box center [12, 66] width 4 height 4
click at [13, 112] on div at bounding box center [12, 110] width 4 height 4
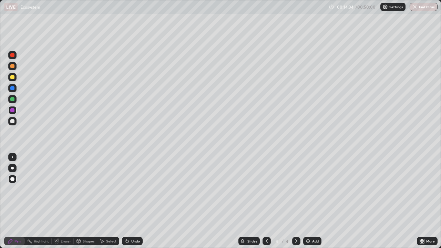
click at [130, 201] on div "Undo" at bounding box center [132, 241] width 21 height 8
click at [132, 201] on div "Undo" at bounding box center [132, 241] width 21 height 8
click at [133, 201] on div "Undo" at bounding box center [132, 241] width 21 height 8
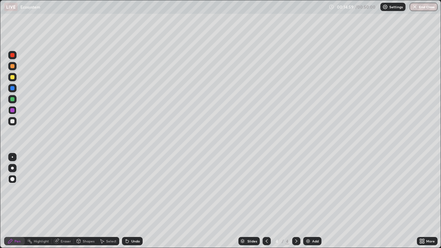
click at [13, 122] on div at bounding box center [12, 121] width 4 height 4
click at [83, 201] on div "Shapes" at bounding box center [89, 241] width 12 height 3
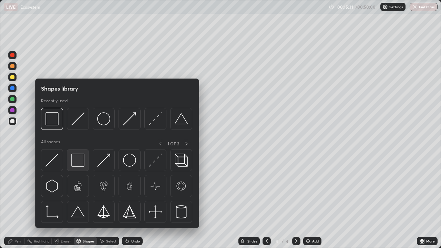
click at [77, 157] on img at bounding box center [77, 160] width 13 height 13
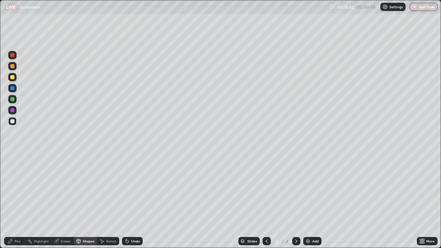
click at [15, 90] on div at bounding box center [12, 88] width 8 height 8
click at [10, 201] on icon at bounding box center [10, 241] width 4 height 4
click at [12, 78] on div at bounding box center [12, 77] width 4 height 4
click at [13, 108] on div at bounding box center [12, 110] width 8 height 8
click at [13, 99] on div at bounding box center [12, 99] width 4 height 4
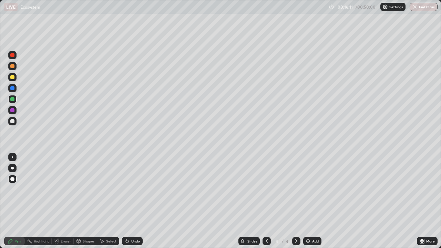
click at [12, 168] on div at bounding box center [12, 168] width 3 height 3
click at [19, 201] on div "Pen" at bounding box center [14, 241] width 21 height 8
click at [13, 124] on div at bounding box center [12, 121] width 8 height 8
click at [313, 201] on div "Add" at bounding box center [315, 241] width 7 height 3
click at [12, 78] on div at bounding box center [12, 77] width 4 height 4
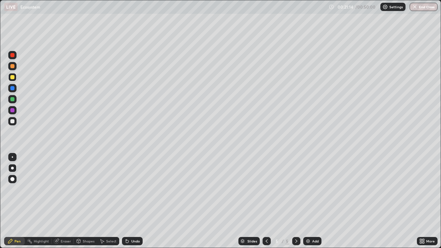
click at [17, 201] on div "Pen" at bounding box center [14, 241] width 21 height 8
click at [90, 201] on div "Shapes" at bounding box center [85, 241] width 23 height 8
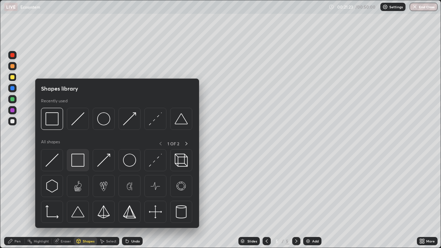
click at [81, 161] on img at bounding box center [77, 160] width 13 height 13
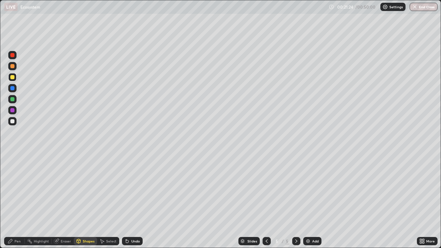
click at [13, 113] on div at bounding box center [12, 110] width 8 height 8
click at [18, 201] on div "Pen" at bounding box center [14, 241] width 21 height 8
click at [12, 120] on div at bounding box center [12, 121] width 4 height 4
click at [15, 77] on div at bounding box center [12, 77] width 8 height 8
click at [21, 201] on div "Pen" at bounding box center [14, 241] width 21 height 8
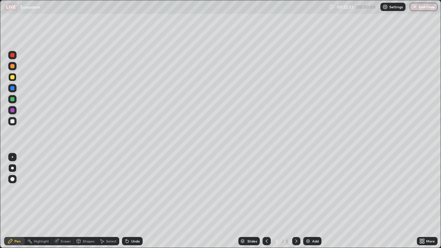
click at [131, 201] on div "Undo" at bounding box center [135, 241] width 9 height 3
click at [127, 201] on div "Undo" at bounding box center [132, 241] width 21 height 8
click at [11, 111] on div at bounding box center [12, 110] width 4 height 4
click at [64, 201] on div "Eraser" at bounding box center [66, 241] width 10 height 3
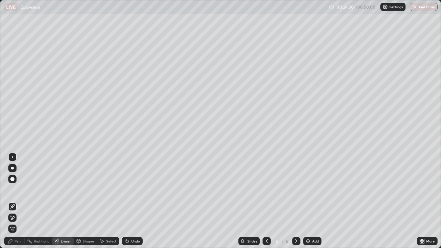
click at [12, 201] on icon at bounding box center [13, 218] width 6 height 6
click at [14, 201] on div "Pen" at bounding box center [14, 241] width 21 height 8
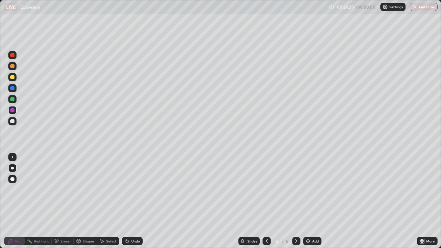
click at [12, 176] on div at bounding box center [12, 179] width 8 height 8
click at [13, 74] on div at bounding box center [12, 77] width 8 height 8
click at [14, 124] on div at bounding box center [12, 121] width 8 height 8
click at [13, 77] on div at bounding box center [12, 77] width 4 height 4
click at [13, 101] on div at bounding box center [12, 99] width 4 height 4
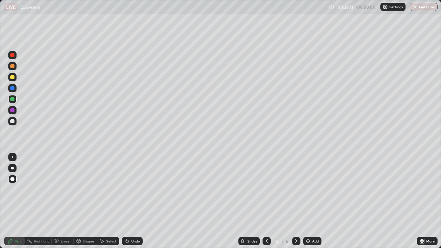
click at [14, 78] on div at bounding box center [12, 77] width 4 height 4
click at [14, 68] on div at bounding box center [12, 66] width 4 height 4
click at [12, 168] on div at bounding box center [12, 168] width 3 height 3
click at [14, 120] on div at bounding box center [12, 121] width 4 height 4
click at [311, 201] on div "Add" at bounding box center [312, 241] width 18 height 8
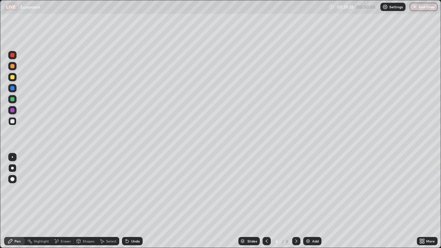
click at [13, 121] on div at bounding box center [12, 121] width 4 height 4
click at [19, 201] on div "Pen" at bounding box center [17, 241] width 6 height 3
click at [13, 69] on div at bounding box center [12, 66] width 8 height 8
click at [13, 77] on div at bounding box center [12, 77] width 4 height 4
click at [16, 124] on div at bounding box center [12, 121] width 8 height 11
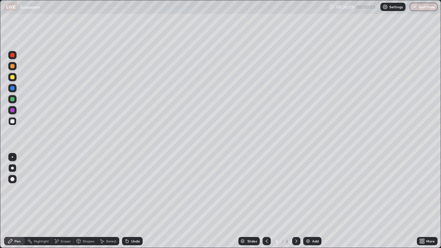
click at [14, 67] on div at bounding box center [12, 66] width 4 height 4
click at [13, 119] on div at bounding box center [12, 121] width 8 height 8
click at [130, 201] on div "Undo" at bounding box center [132, 241] width 21 height 8
click at [12, 78] on div at bounding box center [12, 77] width 4 height 4
click at [88, 201] on div "Shapes" at bounding box center [89, 241] width 12 height 3
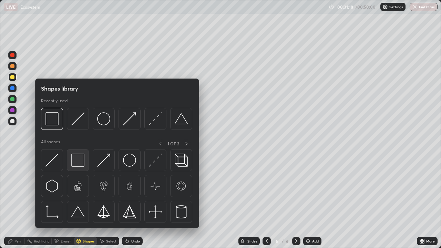
click at [82, 162] on img at bounding box center [77, 160] width 13 height 13
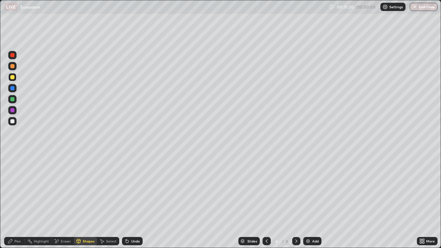
click at [18, 201] on div "Pen" at bounding box center [14, 241] width 21 height 8
click at [12, 120] on div at bounding box center [12, 121] width 4 height 4
click at [126, 201] on icon at bounding box center [127, 241] width 3 height 3
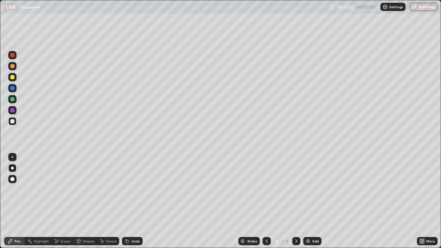
click at [126, 201] on icon at bounding box center [126, 240] width 1 height 1
click at [13, 78] on div at bounding box center [12, 77] width 4 height 4
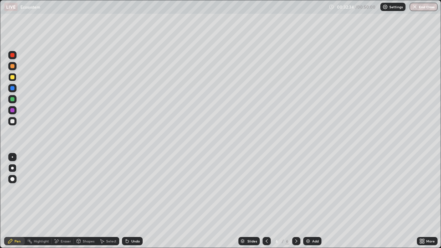
click at [85, 201] on div "Shapes" at bounding box center [89, 241] width 12 height 3
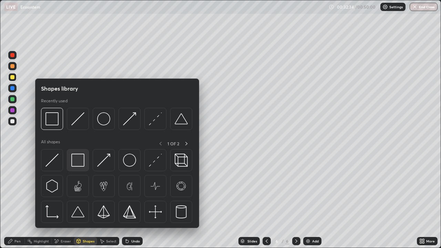
click at [74, 159] on img at bounding box center [77, 160] width 13 height 13
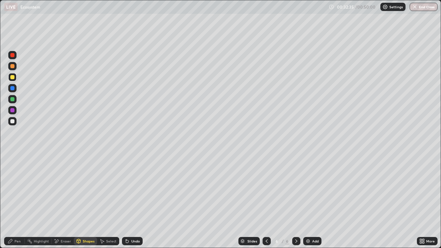
click at [10, 110] on div at bounding box center [12, 110] width 4 height 4
click at [19, 201] on div "Pen" at bounding box center [14, 241] width 21 height 8
click at [12, 78] on div at bounding box center [12, 77] width 4 height 4
click at [13, 122] on div at bounding box center [12, 121] width 4 height 4
click at [16, 201] on div "Pen" at bounding box center [17, 241] width 6 height 3
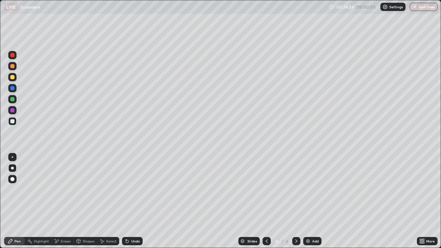
click at [129, 201] on div "Undo" at bounding box center [132, 241] width 21 height 8
click at [15, 78] on div at bounding box center [12, 77] width 8 height 8
click at [15, 123] on div at bounding box center [12, 121] width 8 height 8
click at [87, 201] on div "Shapes" at bounding box center [89, 241] width 12 height 3
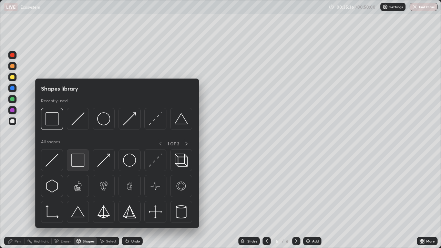
click at [76, 164] on img at bounding box center [77, 160] width 13 height 13
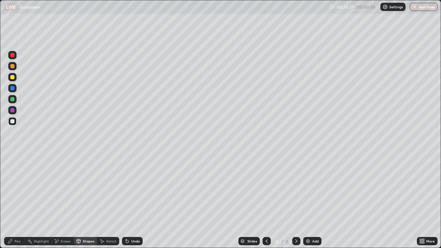
click at [13, 91] on div at bounding box center [12, 88] width 8 height 8
click at [13, 69] on div at bounding box center [12, 66] width 8 height 8
click at [18, 201] on div "Pen" at bounding box center [17, 241] width 6 height 3
click at [18, 201] on div "Erase all" at bounding box center [12, 124] width 17 height 221
click at [19, 201] on div "Erase all" at bounding box center [12, 124] width 17 height 221
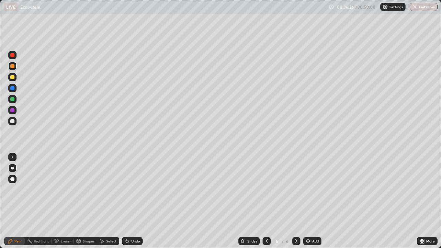
click at [13, 122] on div at bounding box center [12, 121] width 4 height 4
click at [18, 201] on div "Erase all" at bounding box center [12, 124] width 17 height 221
click at [100, 201] on div "Select" at bounding box center [108, 241] width 22 height 8
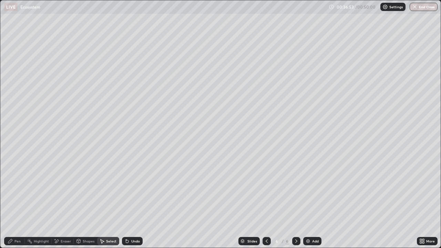
click at [19, 201] on div "Pen" at bounding box center [17, 241] width 6 height 3
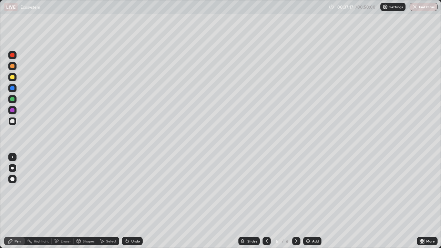
click at [175, 201] on div "Slides 6 / 6 Add" at bounding box center [280, 241] width 274 height 14
click at [178, 201] on div "Slides 6 / 6 Add" at bounding box center [280, 241] width 274 height 14
click at [12, 77] on div at bounding box center [12, 77] width 4 height 4
click at [10, 121] on div at bounding box center [12, 121] width 4 height 4
click at [14, 100] on div at bounding box center [12, 99] width 4 height 4
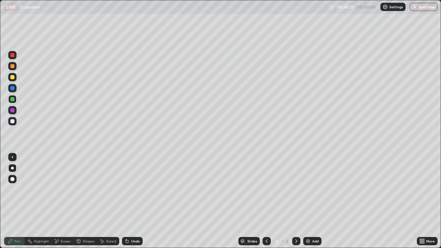
click at [11, 69] on div at bounding box center [12, 66] width 8 height 8
click at [16, 124] on div at bounding box center [12, 121] width 8 height 8
click at [378, 201] on div "Slides 6 / 6 Add" at bounding box center [280, 241] width 274 height 14
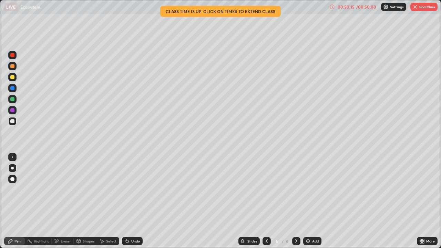
click at [422, 10] on button "End Class" at bounding box center [424, 7] width 27 height 8
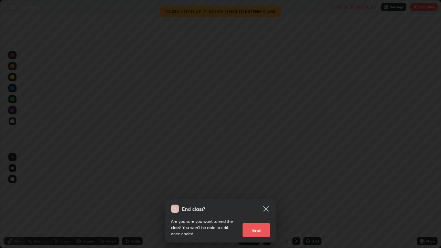
click at [259, 201] on button "End" at bounding box center [257, 230] width 28 height 14
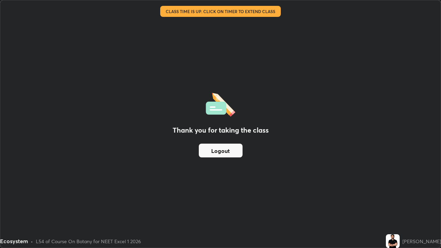
click at [230, 153] on button "Logout" at bounding box center [221, 151] width 44 height 14
